Goal: Connect with others: Connect with others

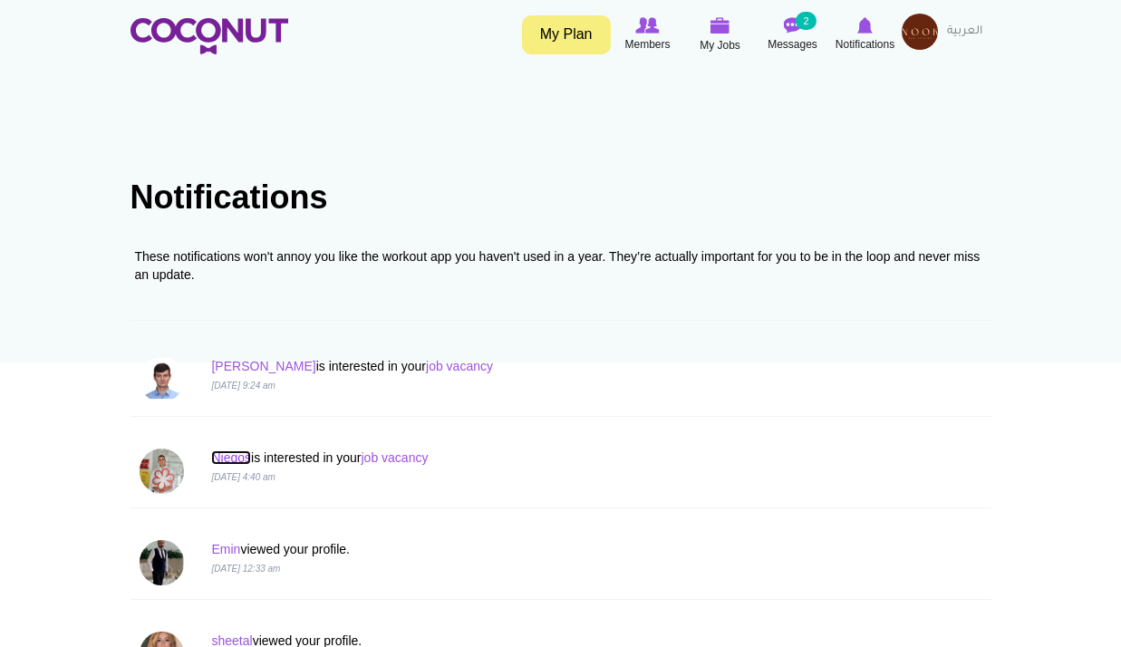
click at [243, 459] on link "Njegos" at bounding box center [231, 458] width 40 height 15
click at [396, 456] on link "job vacancy" at bounding box center [394, 458] width 67 height 15
click at [245, 453] on link "Njegos" at bounding box center [231, 458] width 40 height 15
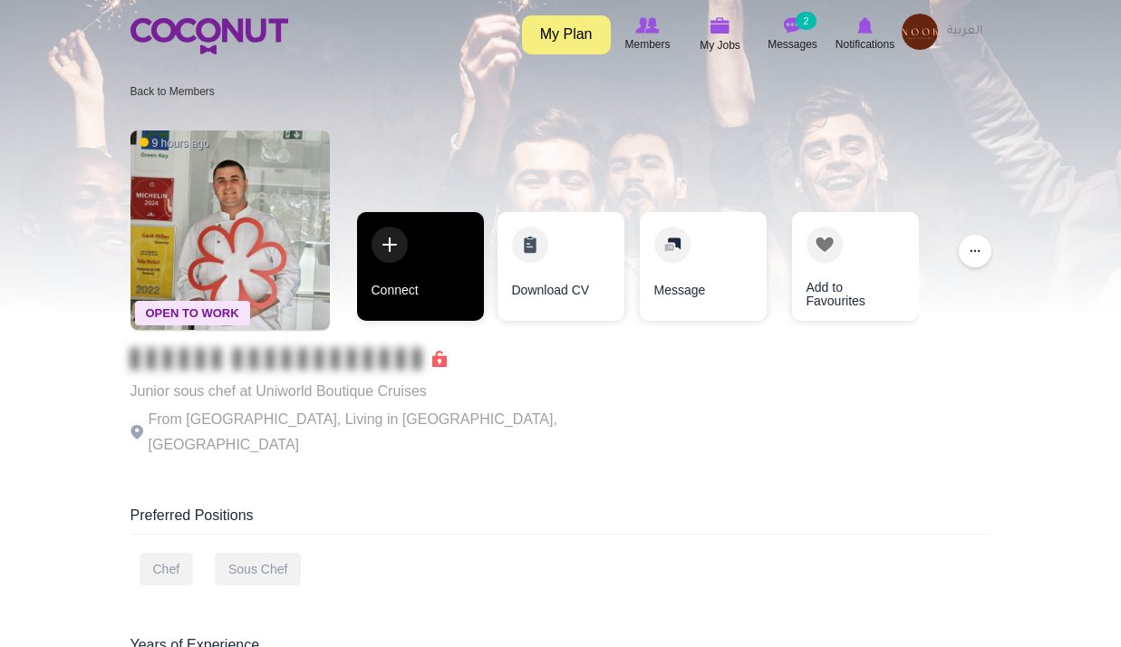
click at [400, 277] on link "Connect" at bounding box center [420, 266] width 127 height 109
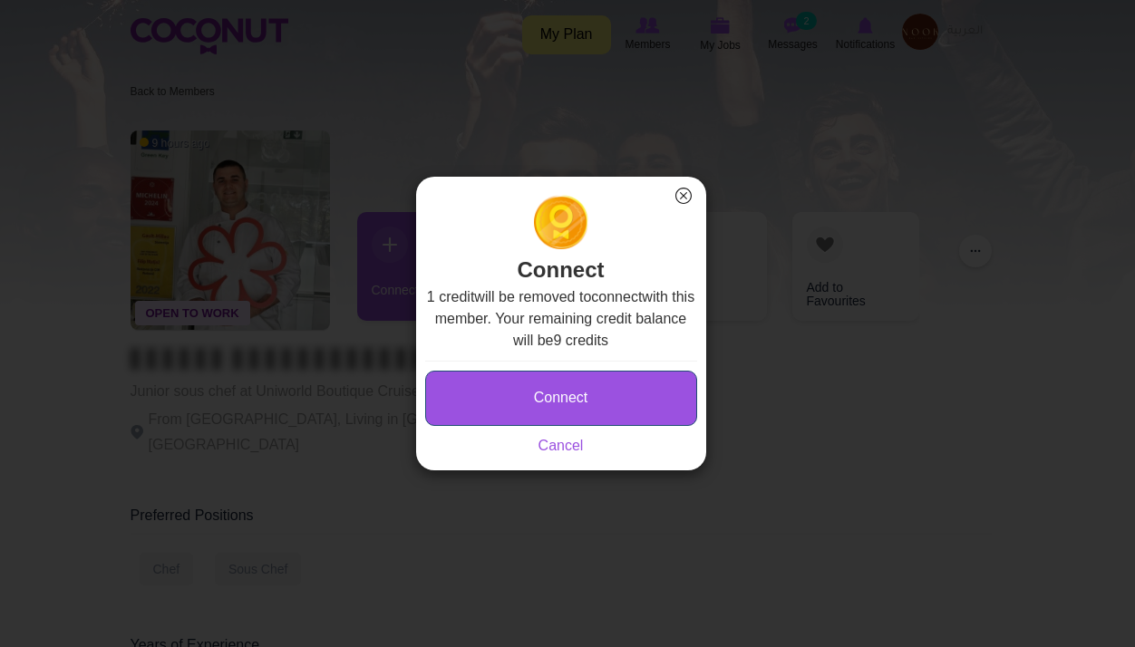
click at [526, 391] on button "Connect" at bounding box center [561, 398] width 272 height 55
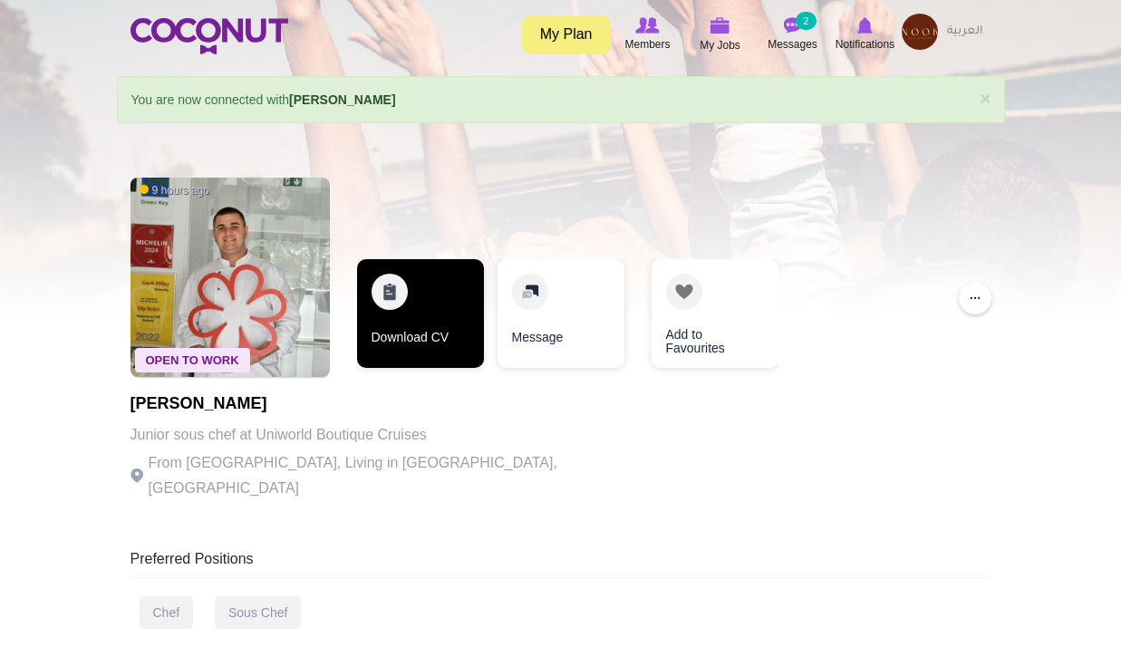
click at [422, 305] on link "Download CV" at bounding box center [420, 313] width 127 height 109
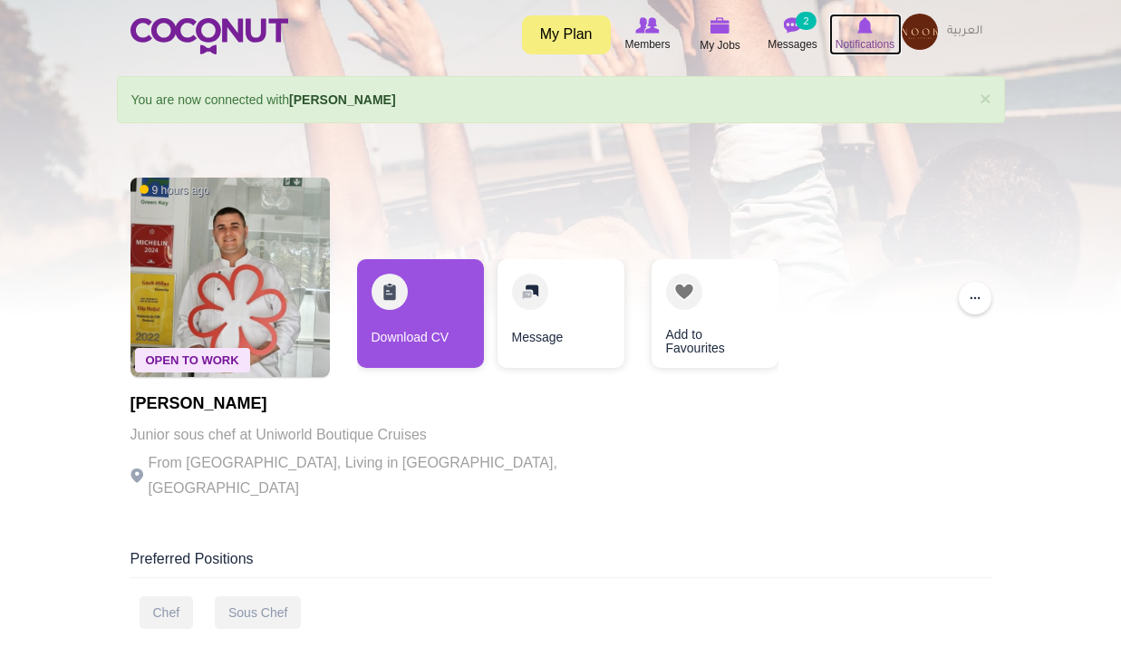
click at [873, 28] on icon at bounding box center [865, 25] width 69 height 20
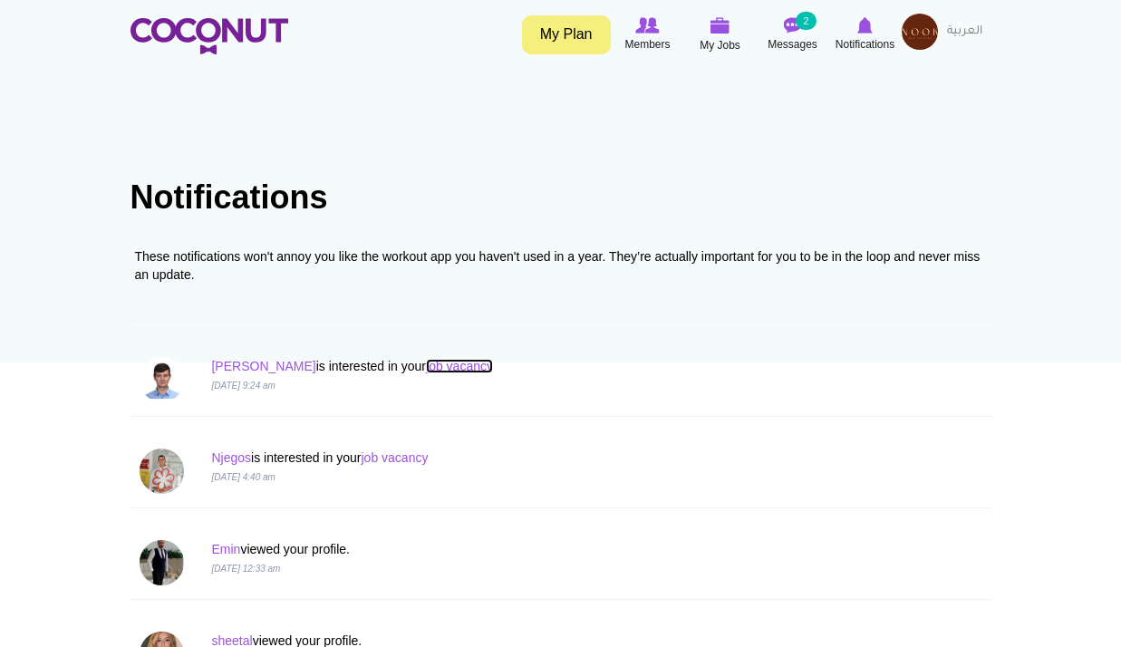
click at [427, 366] on link "job vacancy" at bounding box center [459, 366] width 67 height 15
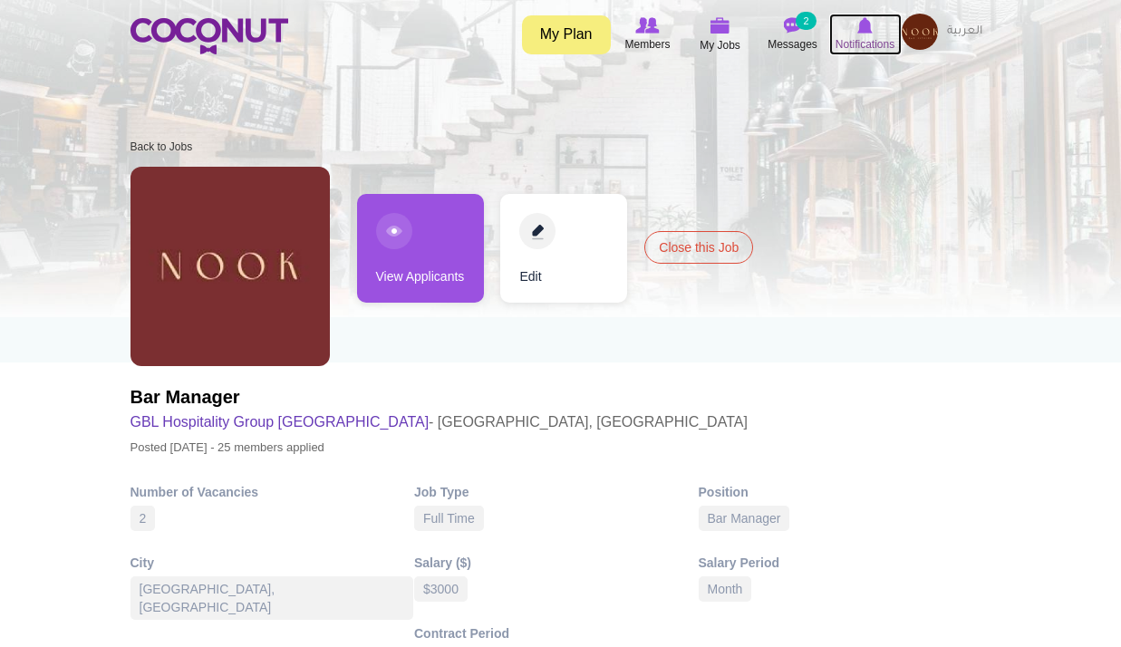
click at [867, 34] on img at bounding box center [865, 25] width 15 height 16
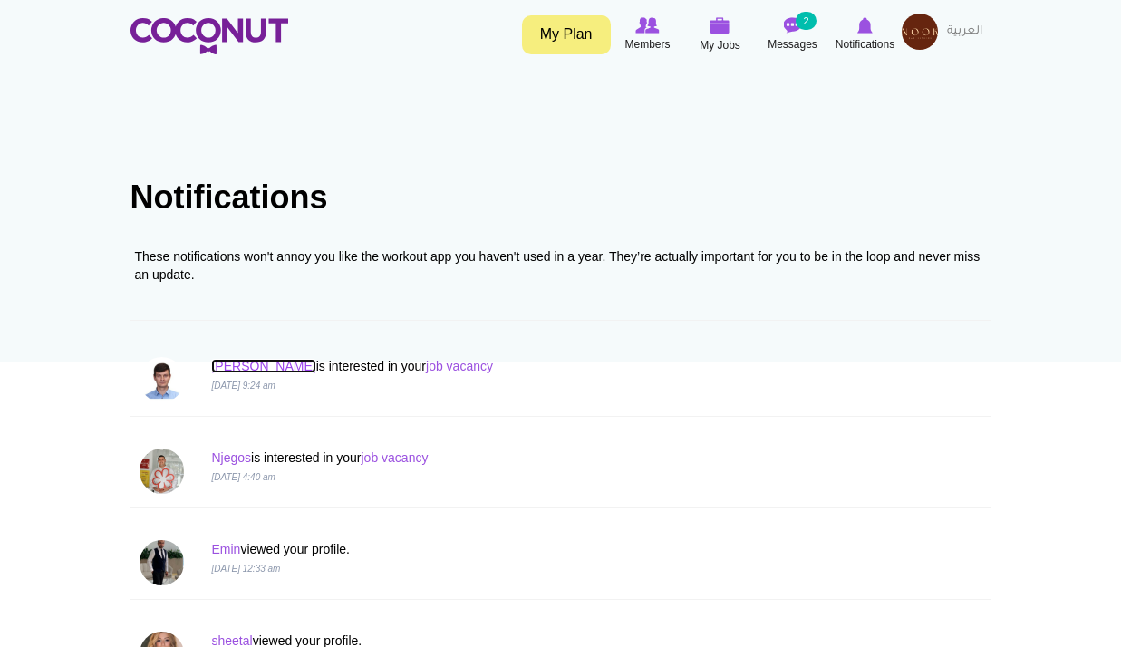
click at [247, 366] on link "[PERSON_NAME]" at bounding box center [263, 366] width 104 height 15
click at [881, 37] on span "Notifications" at bounding box center [865, 44] width 59 height 18
